Goal: Transaction & Acquisition: Purchase product/service

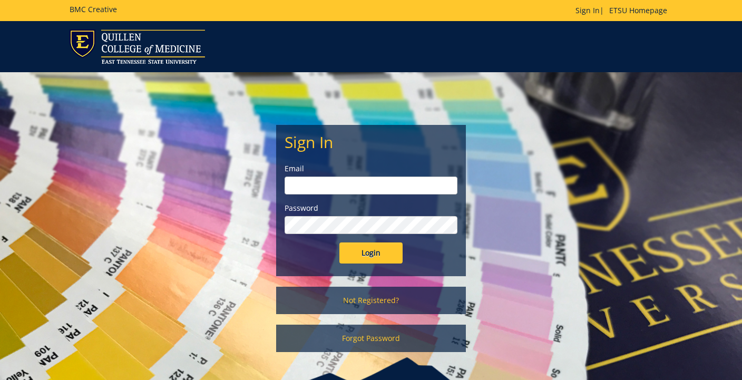
type input "[EMAIL_ADDRESS][DOMAIN_NAME]"
click at [371, 253] on input "Login" at bounding box center [371, 253] width 63 height 21
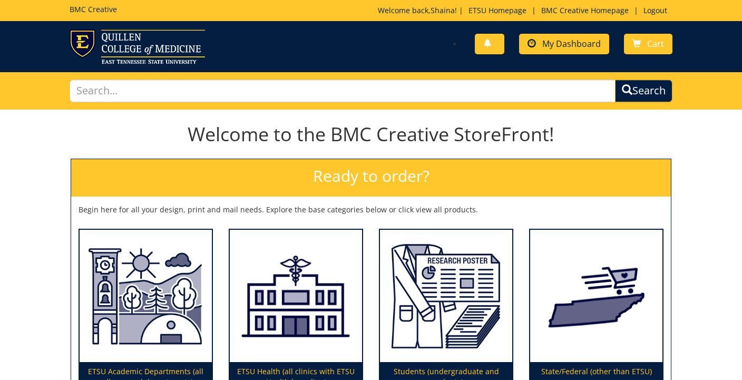
click at [594, 39] on span "My Dashboard" at bounding box center [572, 44] width 59 height 12
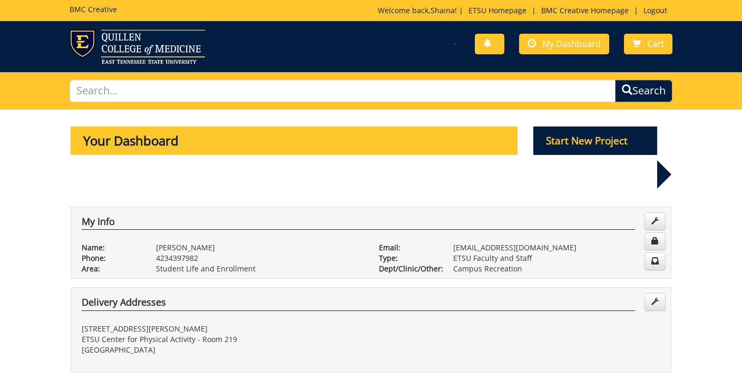
click at [586, 135] on p "Start New Project" at bounding box center [596, 141] width 124 height 28
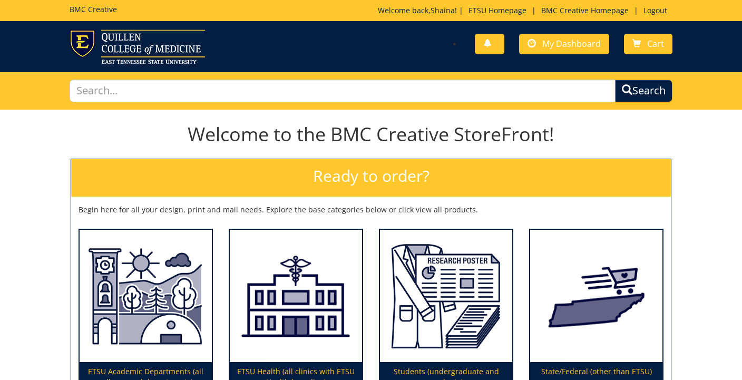
scroll to position [117, 0]
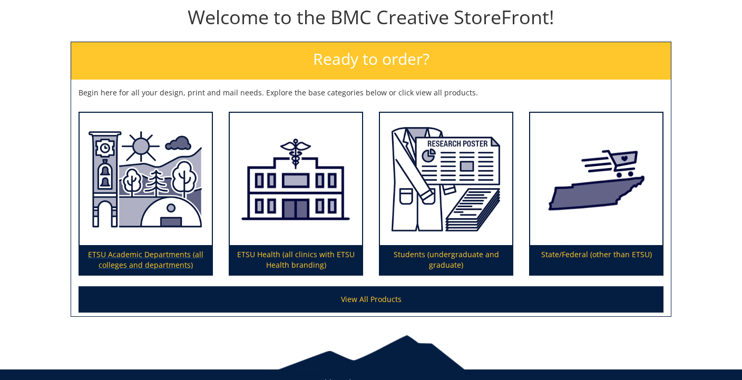
click at [164, 245] on p "ETSU Academic Departments (all colleges and departments)" at bounding box center [146, 260] width 132 height 30
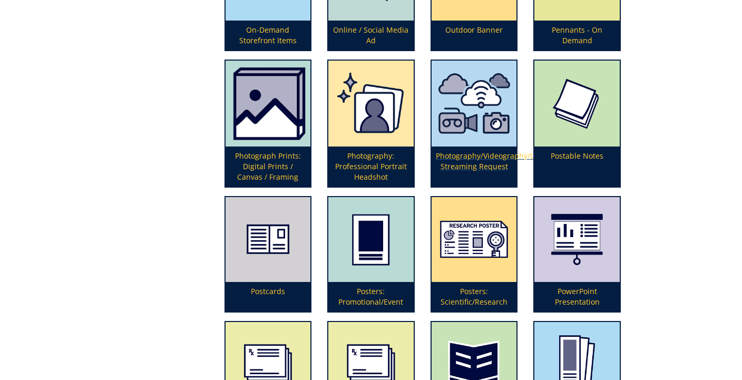
scroll to position [2279, 0]
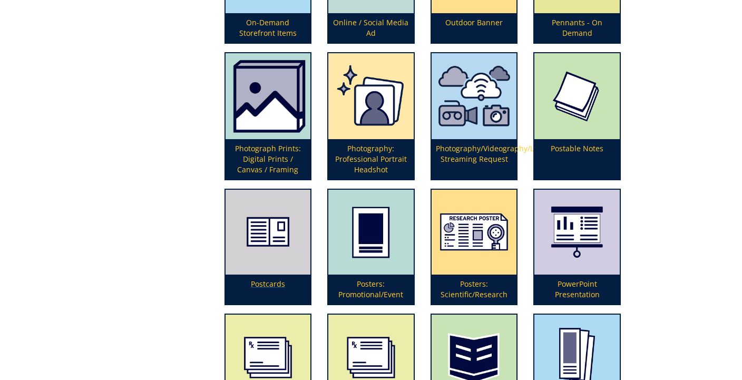
click at [255, 261] on img at bounding box center [268, 232] width 85 height 85
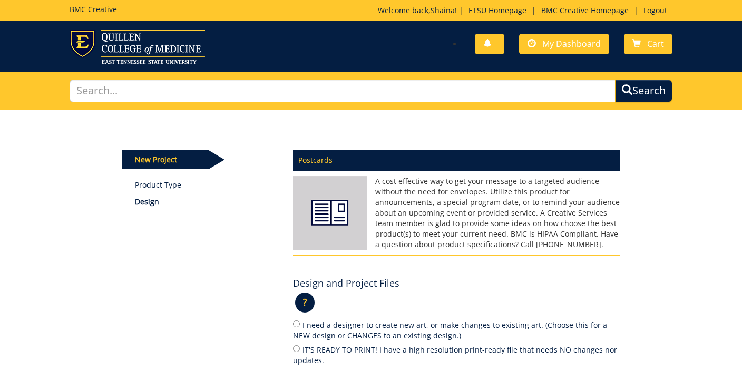
scroll to position [156, 0]
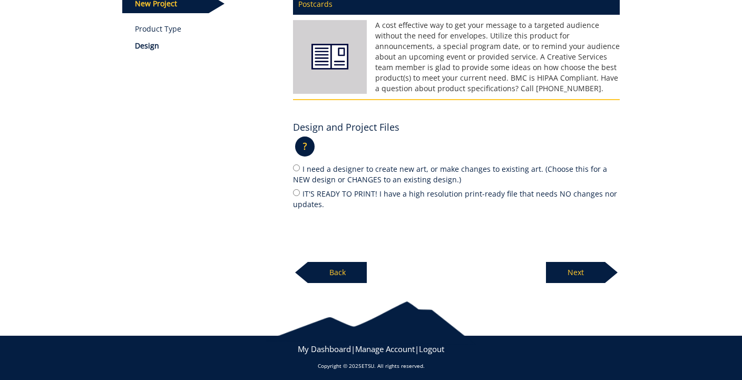
click at [338, 193] on label "IT'S READY TO PRINT! I have a high resolution print-ready file that needs NO ch…" at bounding box center [456, 199] width 327 height 22
click at [300, 193] on input "IT'S READY TO PRINT! I have a high resolution print-ready file that needs NO ch…" at bounding box center [296, 192] width 7 height 7
radio input "true"
click at [567, 270] on p "Next" at bounding box center [575, 272] width 59 height 21
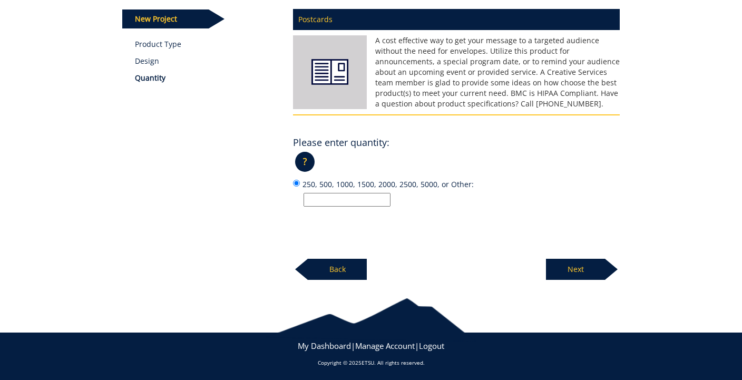
click at [337, 200] on input "250, 500, 1000, 1500, 2000, 2500, 5000, or Other:" at bounding box center [347, 200] width 87 height 14
type input "350"
click at [425, 197] on p "350" at bounding box center [462, 200] width 316 height 14
click at [300, 187] on input "250, 500, 1000, 1500, 2000, 2500, 5000, or Other: 350" at bounding box center [296, 183] width 7 height 7
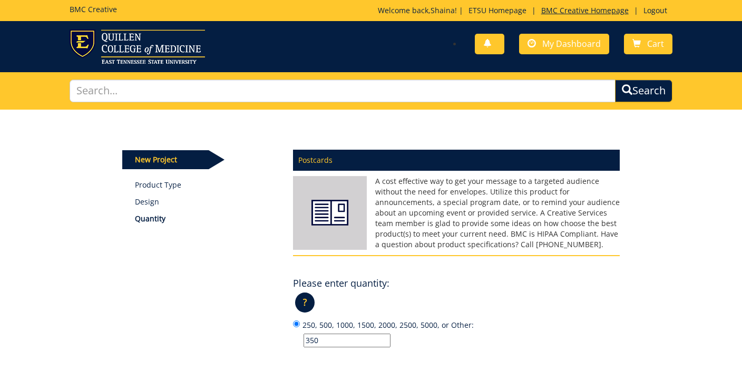
scroll to position [0, 0]
click at [326, 335] on input "350" at bounding box center [347, 341] width 87 height 14
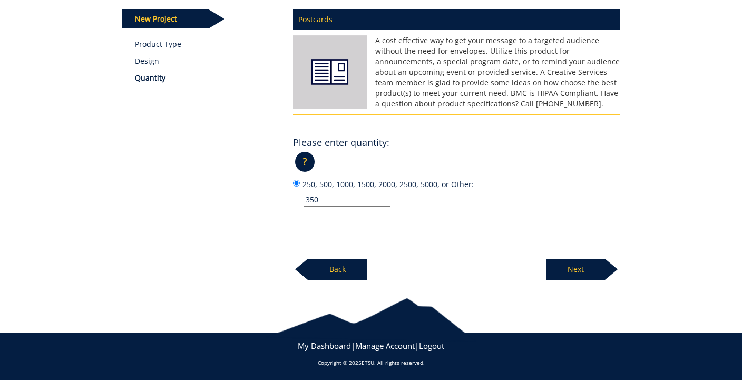
click at [567, 267] on p "Next" at bounding box center [575, 269] width 59 height 21
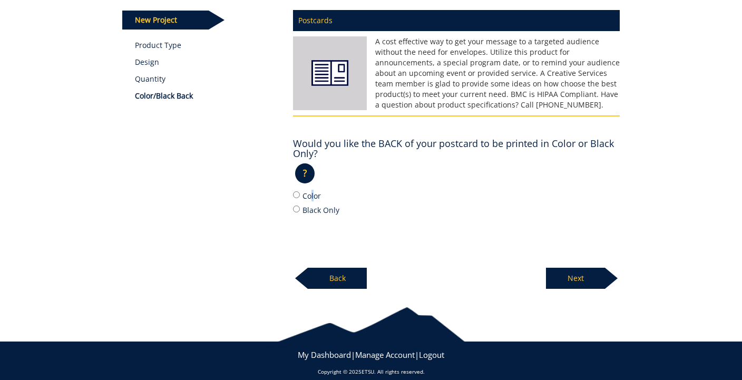
click at [312, 194] on label "Color" at bounding box center [456, 196] width 327 height 12
click at [300, 194] on input "Color" at bounding box center [296, 194] width 7 height 7
radio input "true"
click at [573, 275] on p "Next" at bounding box center [575, 278] width 59 height 21
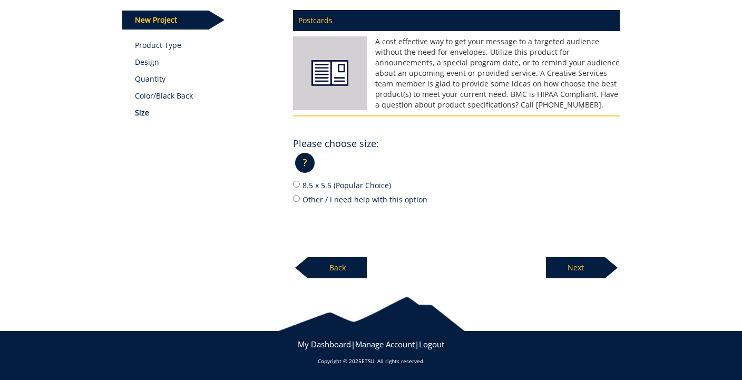
scroll to position [137, 0]
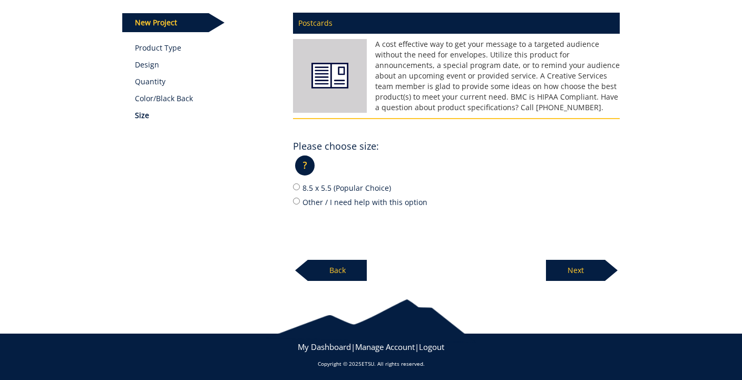
click at [331, 201] on label "Other / I need help with this option" at bounding box center [456, 202] width 327 height 12
click at [300, 201] on input "Other / I need help with this option" at bounding box center [296, 201] width 7 height 7
radio input "true"
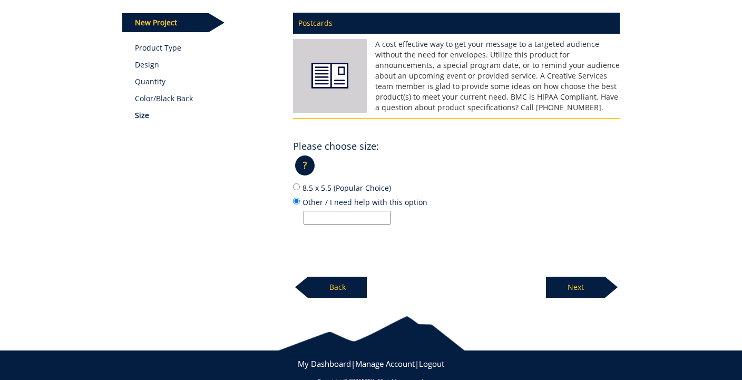
click at [328, 217] on input "Other / I need help with this option" at bounding box center [347, 218] width 87 height 14
click at [315, 217] on input "7"x5"" at bounding box center [347, 218] width 87 height 14
click at [312, 216] on input "7"x 5"" at bounding box center [347, 218] width 87 height 14
type input "7" x 5""
click at [394, 231] on div "Postcards A cost effective way to get your message to a targeted audience witho…" at bounding box center [456, 152] width 343 height 292
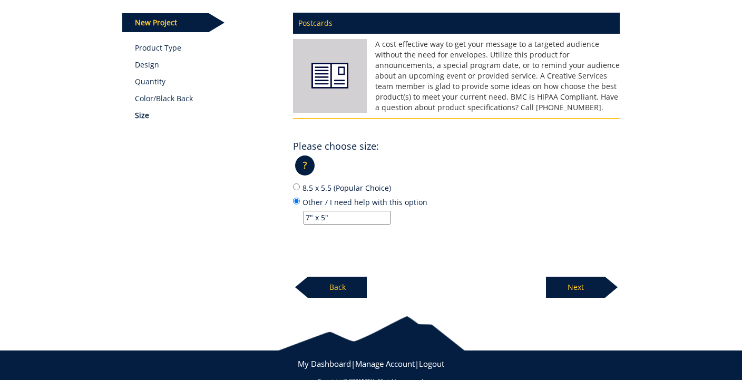
click at [582, 288] on p "Next" at bounding box center [575, 287] width 59 height 21
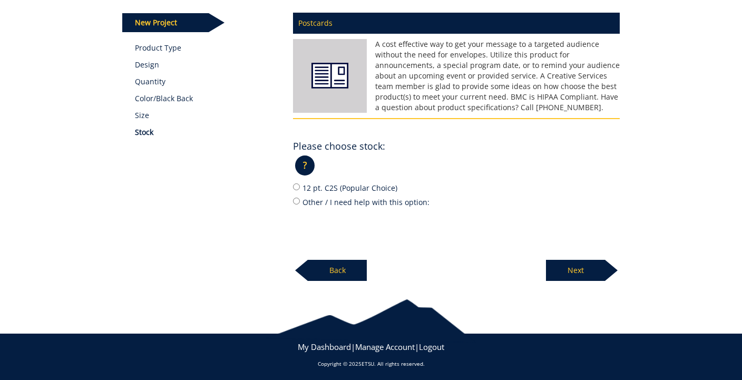
click at [357, 199] on label "Other / I need help with this option:" at bounding box center [456, 202] width 327 height 12
click at [300, 199] on input "Other / I need help with this option:" at bounding box center [296, 201] width 7 height 7
radio input "true"
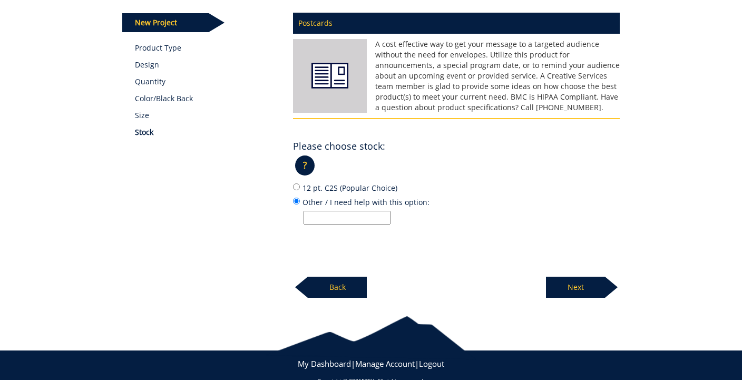
click at [336, 217] on input "Other / I need help with this option:" at bounding box center [347, 218] width 87 height 14
type input "Whatever we typically order!"
click at [447, 216] on p "Whatever we typically order!" at bounding box center [462, 218] width 316 height 14
click at [300, 205] on input "Other / I need help with this option: Whatever we typically order!" at bounding box center [296, 201] width 7 height 7
click at [568, 284] on p "Next" at bounding box center [575, 287] width 59 height 21
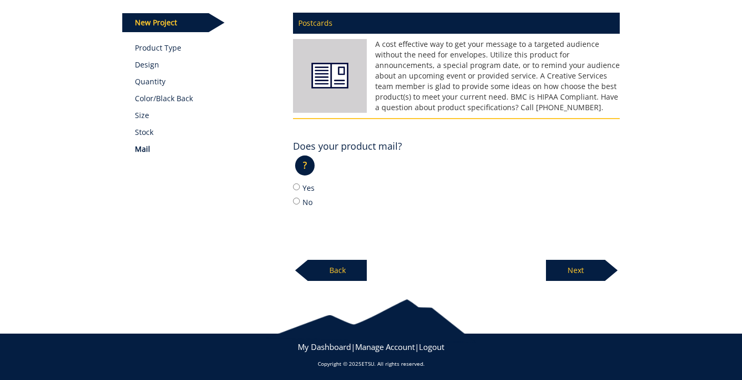
drag, startPoint x: 307, startPoint y: 197, endPoint x: 352, endPoint y: 206, distance: 46.1
click at [307, 197] on label "No" at bounding box center [456, 202] width 327 height 12
click at [300, 198] on input "No" at bounding box center [296, 201] width 7 height 7
radio input "true"
click at [561, 268] on p "Next" at bounding box center [575, 270] width 59 height 21
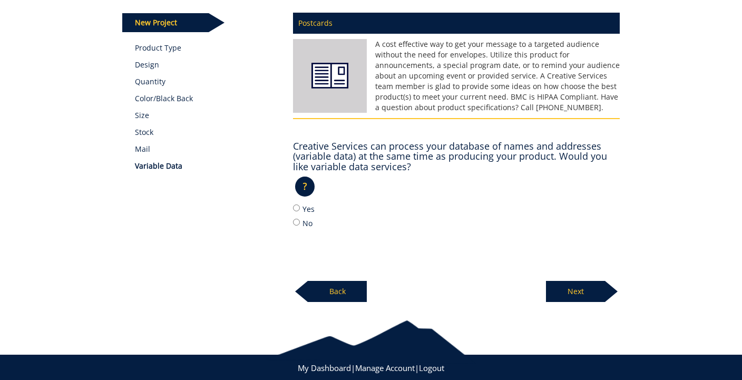
click at [307, 219] on label "No" at bounding box center [456, 223] width 327 height 12
click at [300, 219] on input "No" at bounding box center [296, 222] width 7 height 7
radio input "true"
click at [576, 287] on p "Next" at bounding box center [575, 291] width 59 height 21
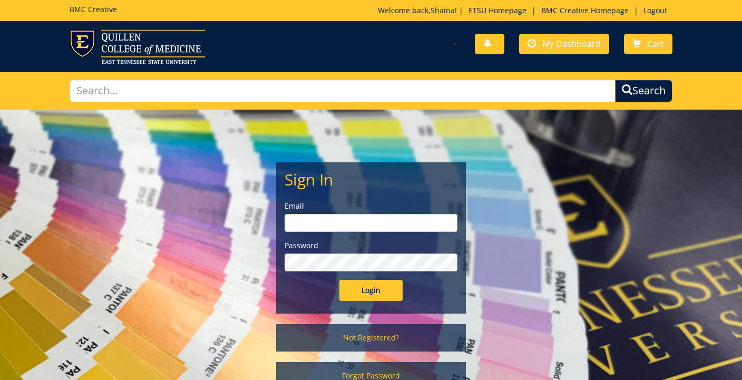
type input "[EMAIL_ADDRESS][DOMAIN_NAME]"
click at [357, 288] on input "Login" at bounding box center [371, 290] width 63 height 21
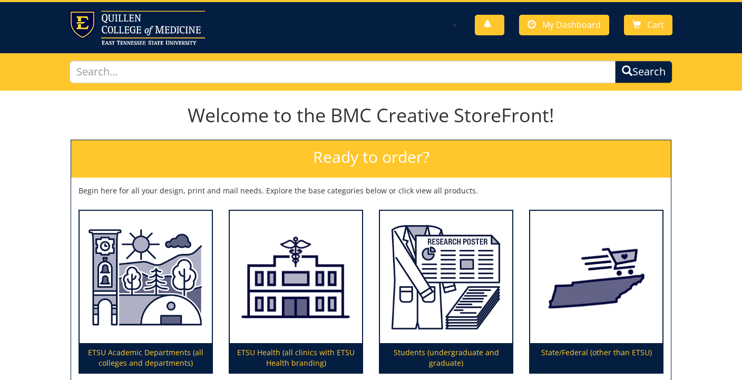
scroll to position [18, 0]
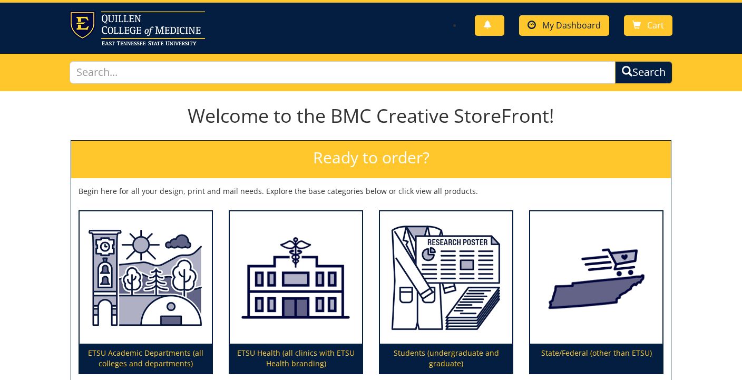
click at [584, 25] on span "My Dashboard" at bounding box center [572, 26] width 59 height 12
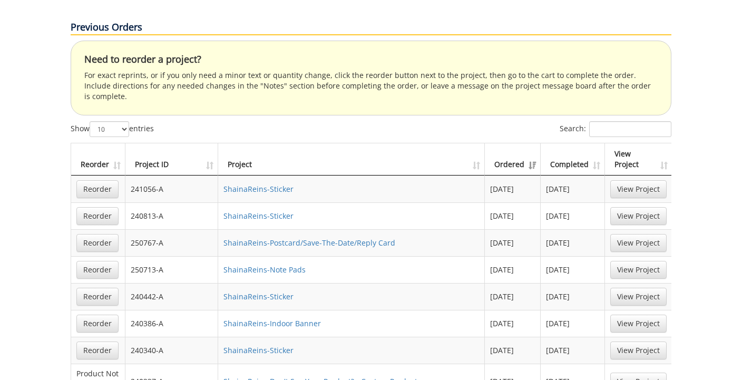
scroll to position [874, 0]
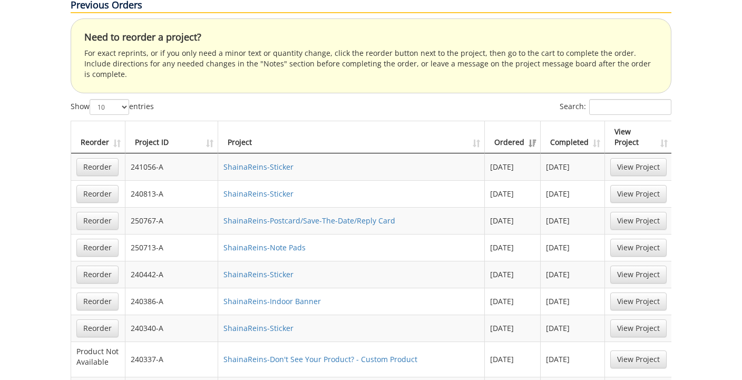
click at [594, 121] on th "Completed" at bounding box center [573, 137] width 64 height 32
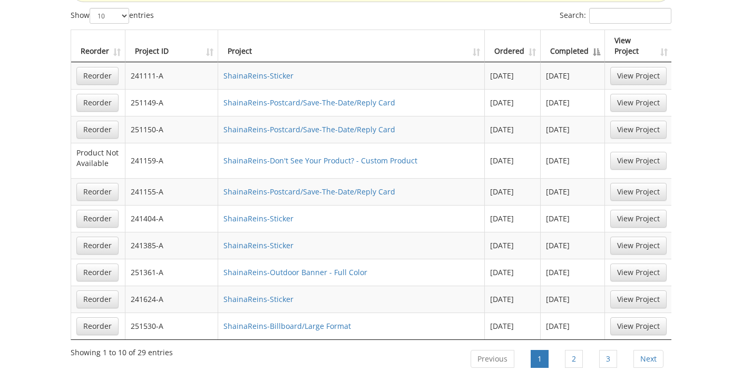
scroll to position [967, 0]
click at [630, 92] on link "View Project" at bounding box center [639, 101] width 56 height 18
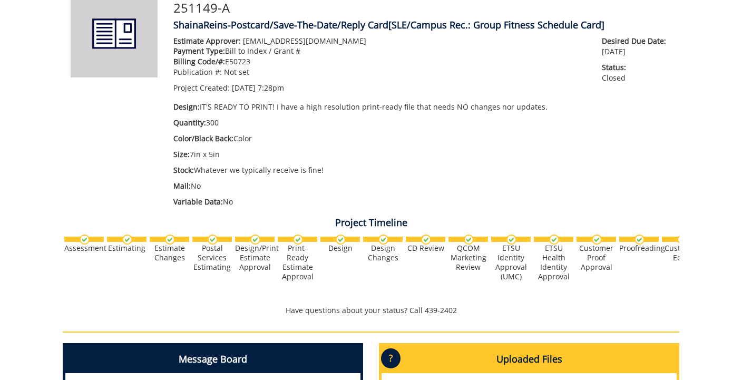
scroll to position [150, 0]
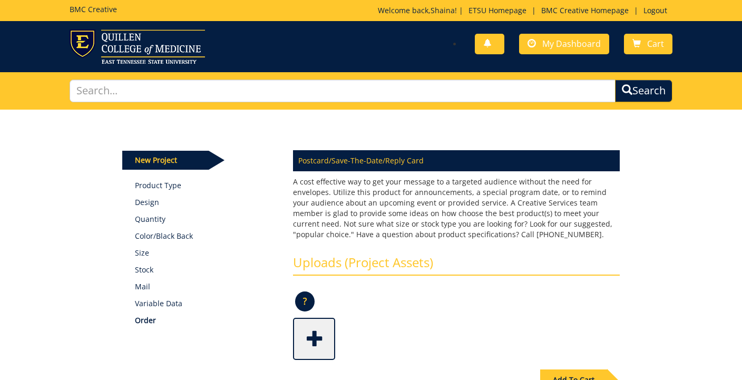
click at [320, 334] on span at bounding box center [315, 337] width 42 height 37
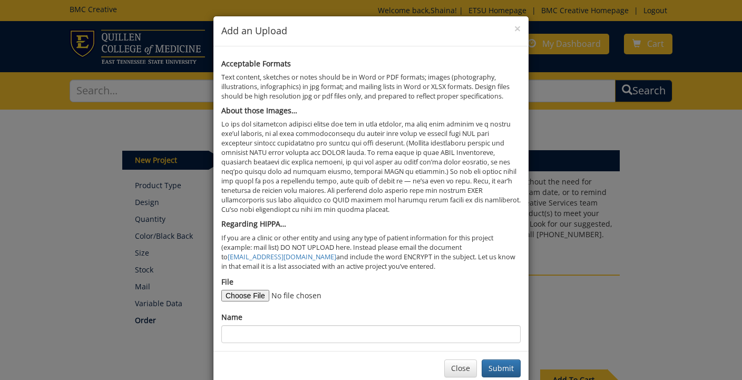
click at [256, 290] on input "File" at bounding box center [292, 296] width 143 height 12
type input "C:\fakepath\Fall 2025 Group Fitness Postcard.pdf"
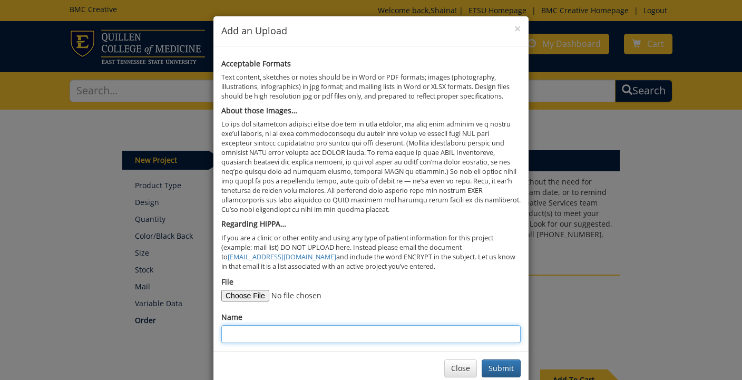
click at [280, 325] on input "Name" at bounding box center [370, 334] width 299 height 18
type input "Fall Group Fitness Schedule"
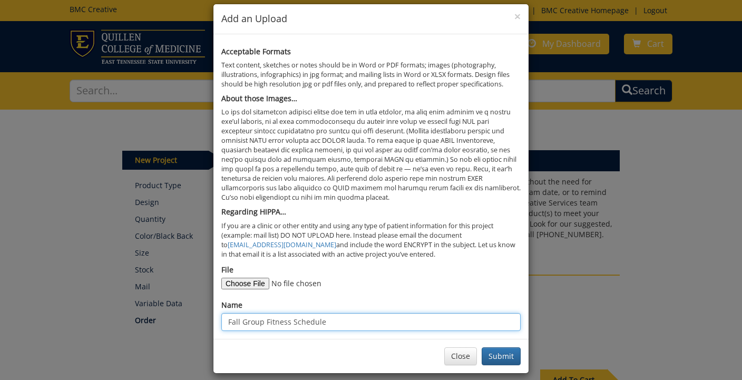
scroll to position [12, 0]
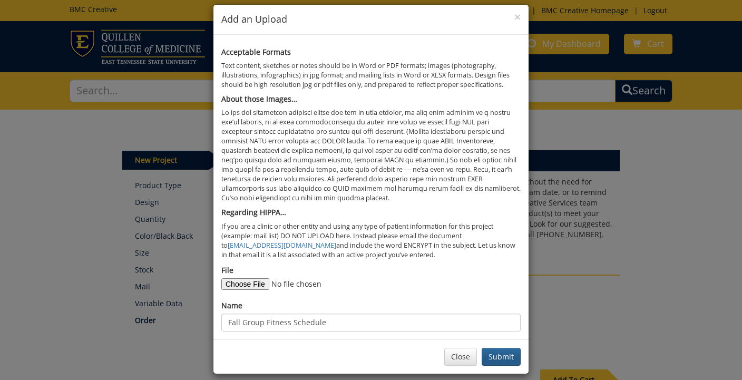
click at [507, 349] on button "Submit" at bounding box center [501, 357] width 39 height 18
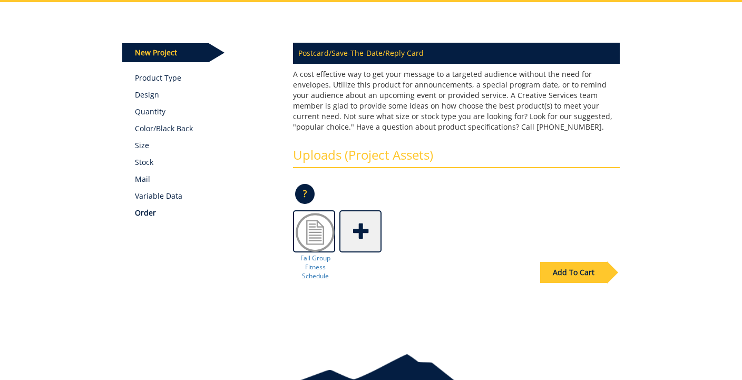
click at [584, 272] on div "Add To Cart" at bounding box center [573, 272] width 67 height 21
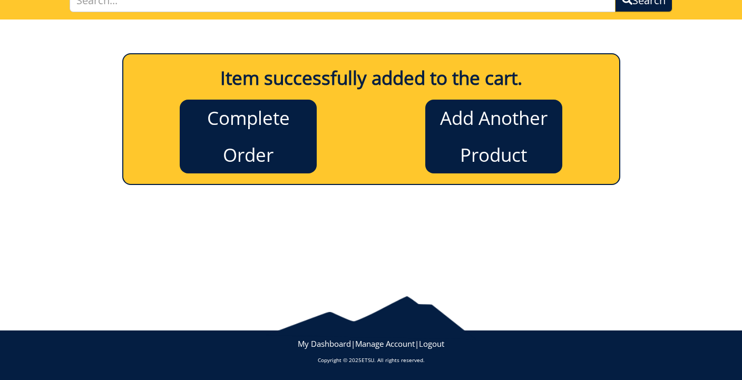
scroll to position [90, 0]
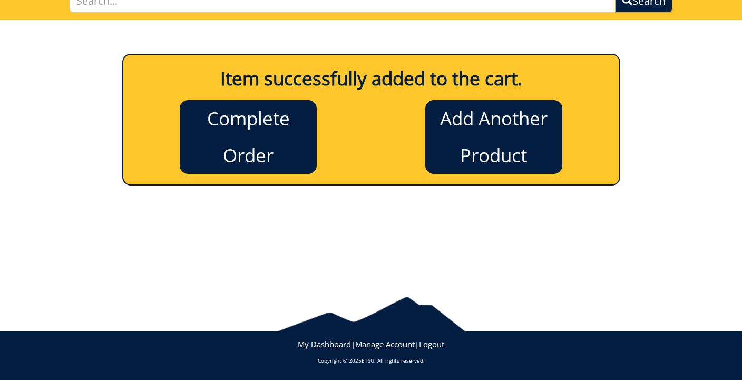
click at [260, 155] on link "Complete Order" at bounding box center [248, 137] width 137 height 74
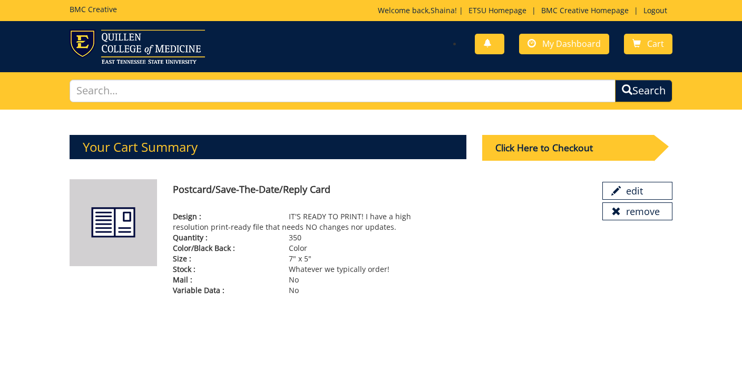
click at [566, 148] on div "Click Here to Checkout" at bounding box center [568, 148] width 172 height 26
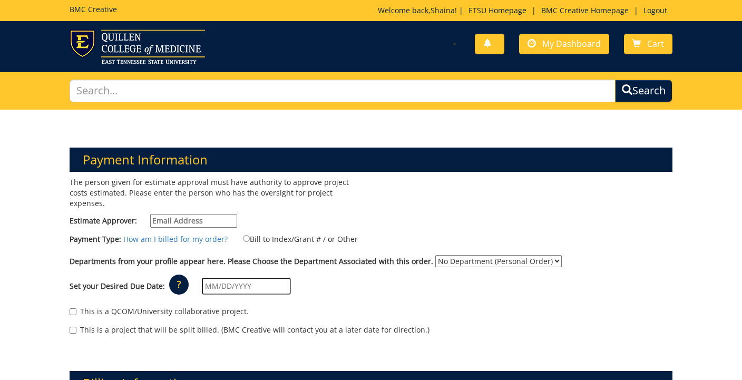
type input "reinss@etsu.edu"
click at [267, 233] on label "Bill to Index/Grant # / or Other" at bounding box center [294, 239] width 128 height 12
click at [250, 235] on input "Bill to Index/Grant # / or Other" at bounding box center [246, 238] width 7 height 7
radio input "true"
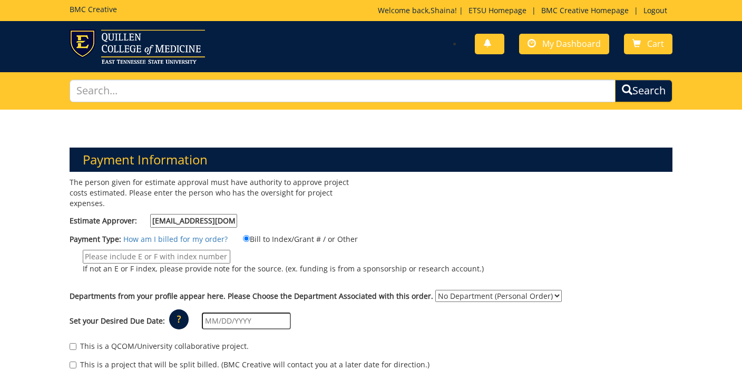
click at [196, 214] on input "reinss@etsu.edu" at bounding box center [193, 221] width 87 height 14
type input "reinss@etsu.edu"
click at [401, 221] on div "The person given for estimate approval must have authority to approve project c…" at bounding box center [371, 279] width 618 height 204
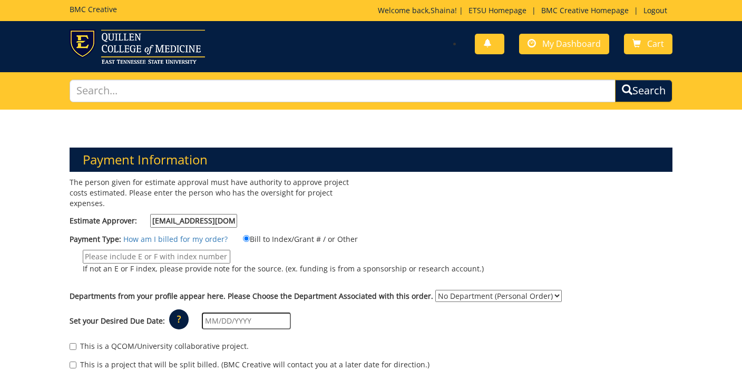
click at [138, 250] on input "If not an E or F index, please provide note for the source. (ex. funding is fro…" at bounding box center [157, 257] width 148 height 14
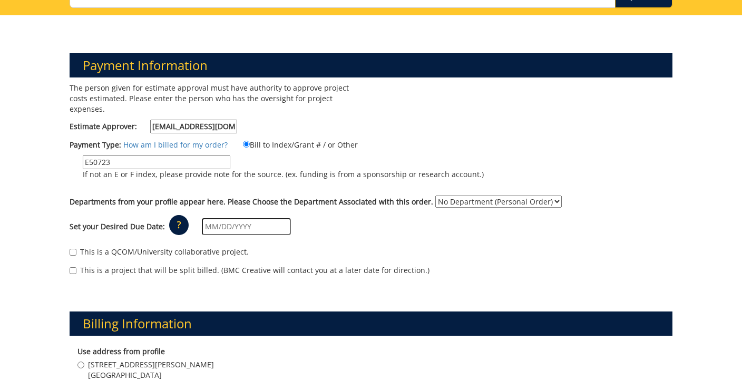
scroll to position [113, 0]
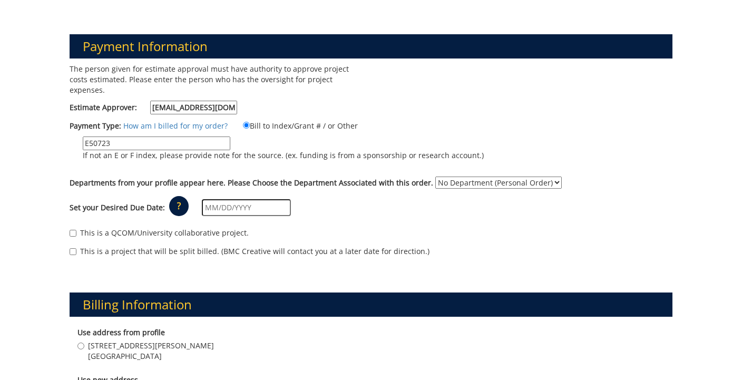
type input "E50723"
select select "35"
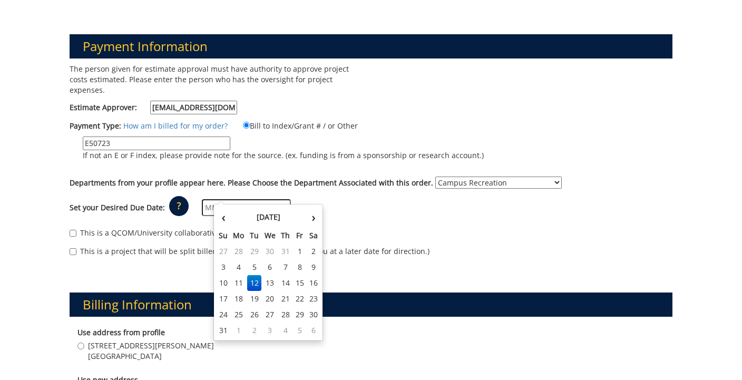
click at [266, 201] on input "text" at bounding box center [246, 207] width 89 height 17
click at [273, 302] on td "20" at bounding box center [270, 299] width 17 height 16
type input "[DATE]"
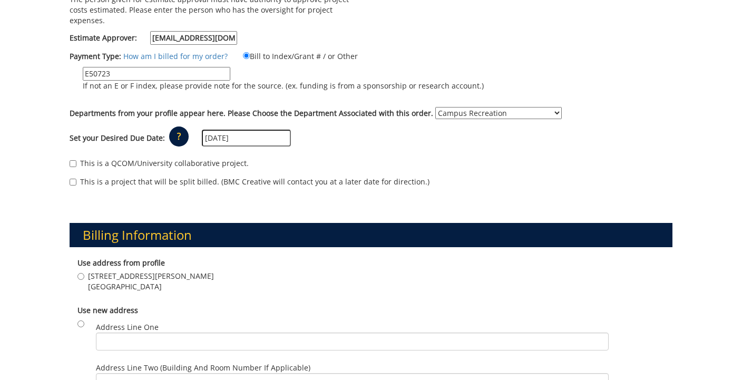
scroll to position [186, 0]
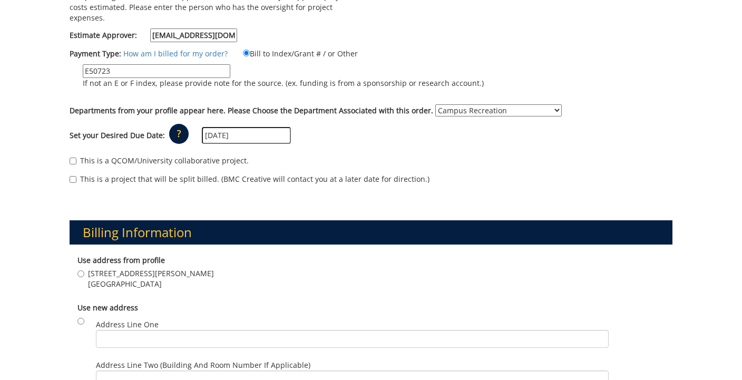
click at [128, 254] on div "Use address from profile 1244 Jack Vest Dr. Johnson City , TN 37604" at bounding box center [371, 273] width 603 height 47
click at [128, 268] on span "[STREET_ADDRESS][PERSON_NAME]" at bounding box center [151, 273] width 126 height 11
click at [84, 270] on input "1244 Jack Vest Dr. Johnson City , TN 37604" at bounding box center [81, 273] width 7 height 7
radio input "true"
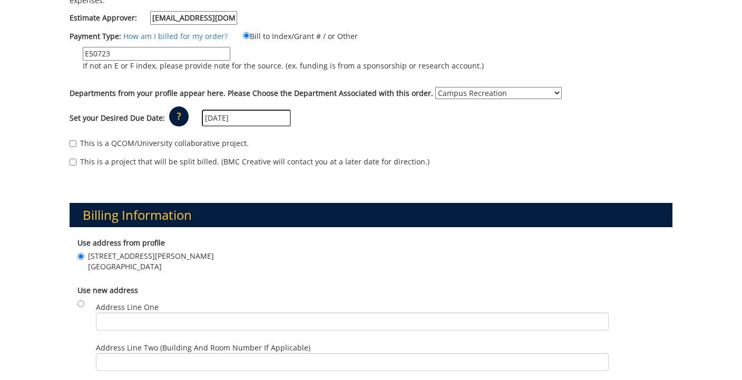
scroll to position [207, 0]
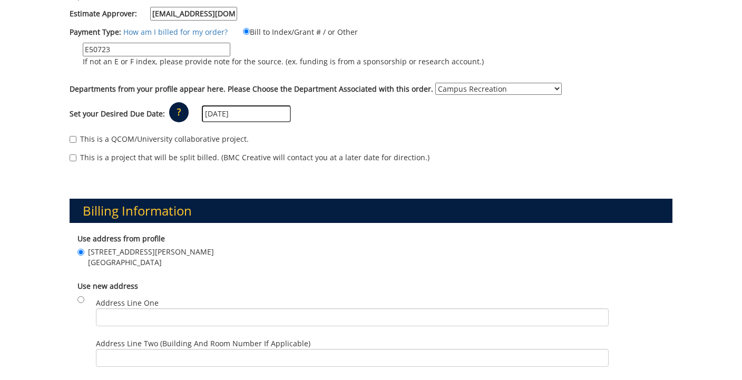
click at [253, 106] on input "[DATE]" at bounding box center [246, 113] width 89 height 17
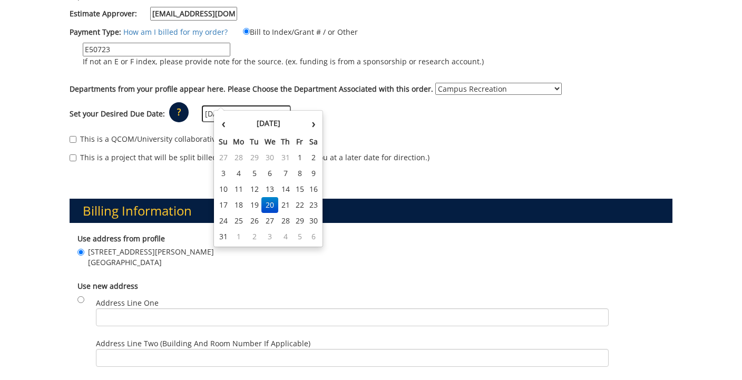
click at [253, 106] on input "[DATE]" at bounding box center [246, 113] width 89 height 17
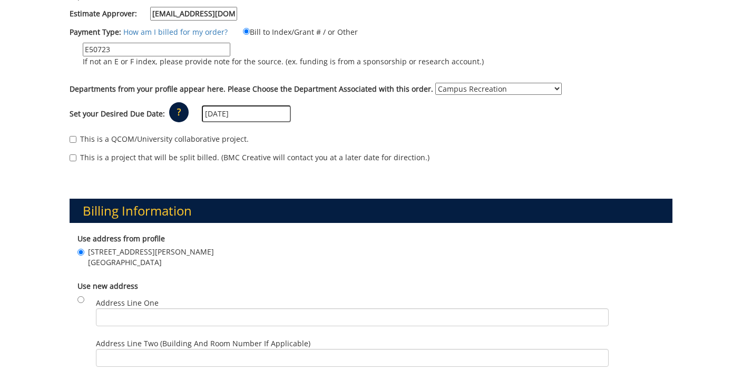
click at [434, 154] on div "This is a project that will be split billed. (BMC Creative will contact you at …" at bounding box center [371, 160] width 603 height 16
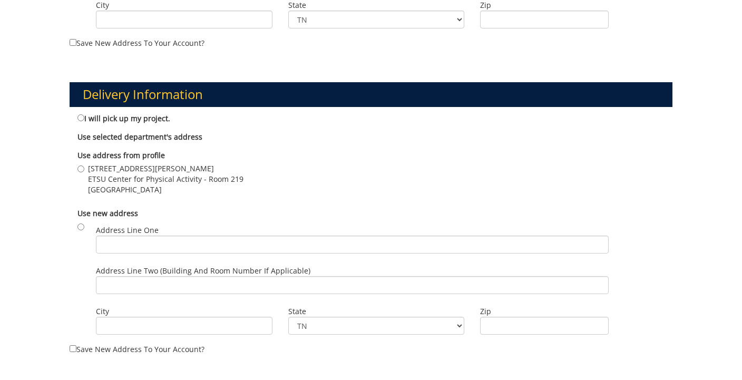
click at [138, 185] on span "Johnson City , TN 37604" at bounding box center [166, 190] width 156 height 11
click at [84, 168] on input "1244 Jack Vest Dr. ETSU Center for Physical Activity - Room 219 Johnson City , …" at bounding box center [81, 169] width 7 height 7
radio input "true"
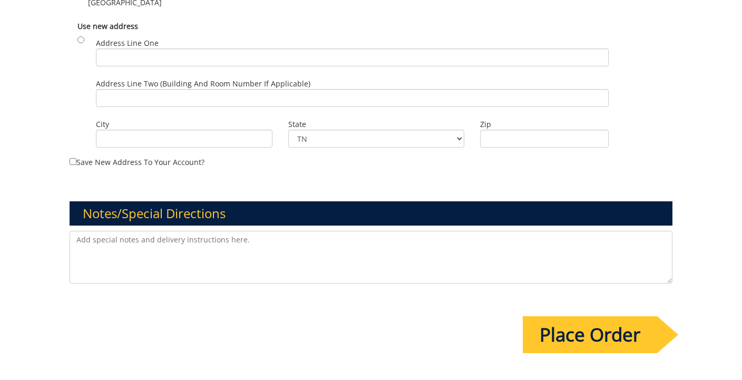
scroll to position [825, 0]
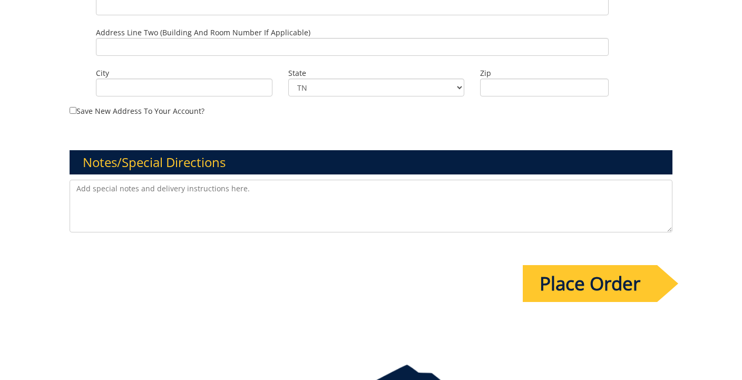
click at [154, 185] on textarea at bounding box center [371, 206] width 603 height 53
type textarea "Need by 8/23/25."
click at [630, 267] on input "Place Order" at bounding box center [590, 283] width 134 height 37
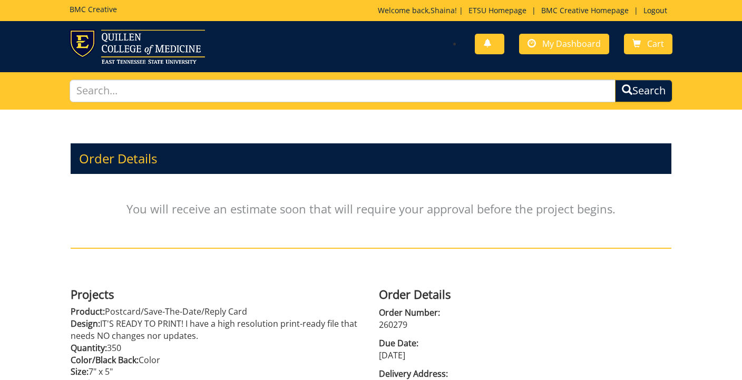
scroll to position [21, 0]
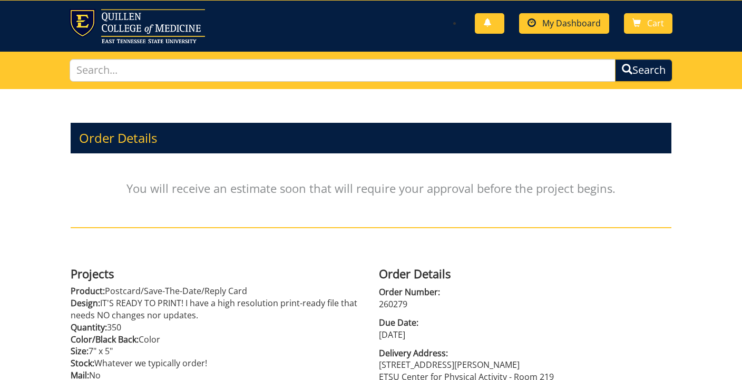
click at [569, 29] on link "My Dashboard" at bounding box center [564, 23] width 90 height 21
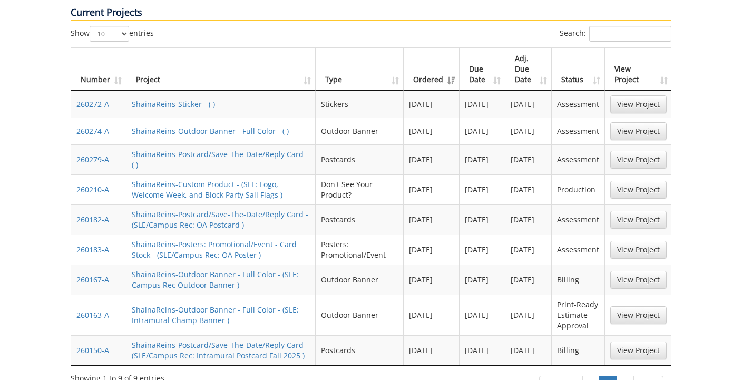
scroll to position [477, 0]
click at [595, 47] on th "Status" at bounding box center [578, 68] width 53 height 43
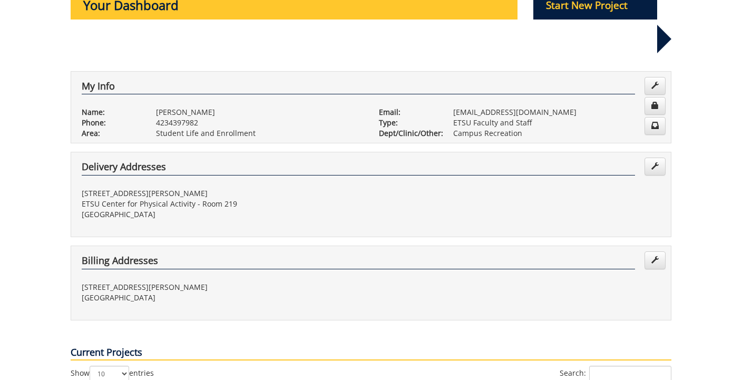
scroll to position [133, 0]
